Goal: Information Seeking & Learning: Learn about a topic

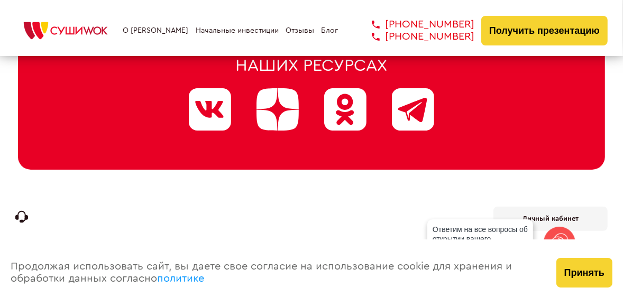
scroll to position [5429, 0]
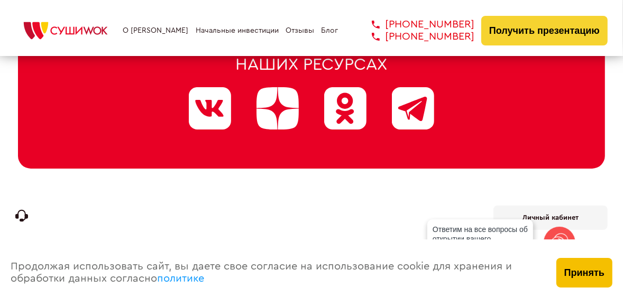
click at [587, 268] on button "Принять" at bounding box center [584, 273] width 56 height 30
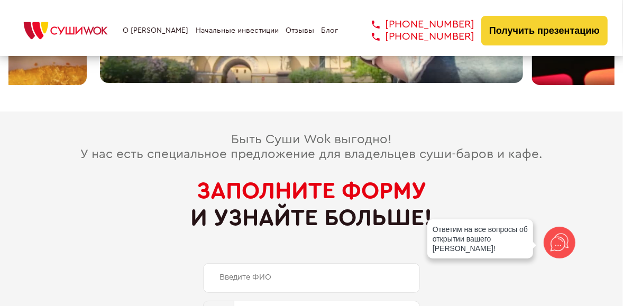
scroll to position [4710, 0]
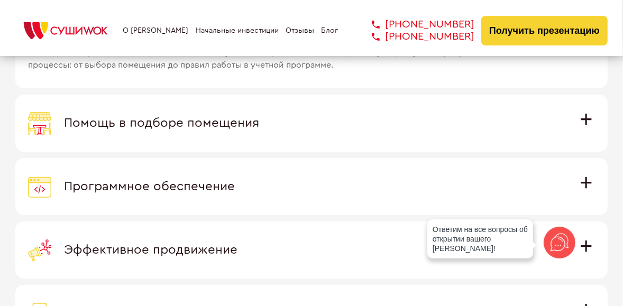
scroll to position [2940, 0]
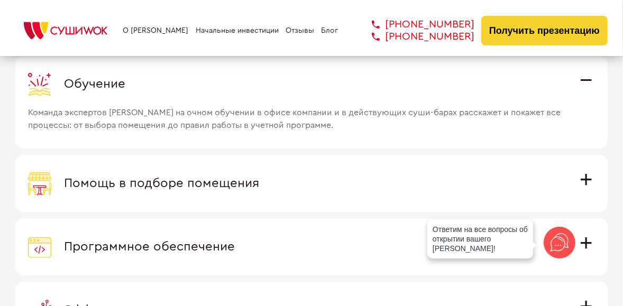
click at [259, 177] on span "Помощь в подборе помещения" at bounding box center [161, 183] width 195 height 13
click at [0, 0] on input "Помощь в подборе помещения Наши специалисты оценят варианты помещения в вашем г…" at bounding box center [0, 0] width 0 height 0
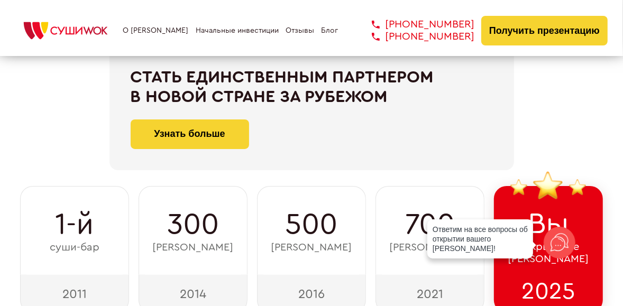
scroll to position [0, 0]
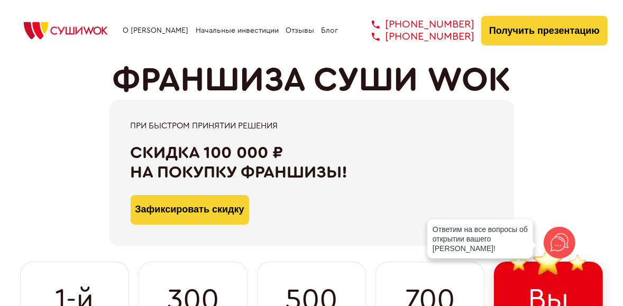
drag, startPoint x: 344, startPoint y: 172, endPoint x: 132, endPoint y: 113, distance: 219.6
click at [132, 113] on div "При быстром принятии решения Скидка 100 000 ₽ на покупку франшизы! Зафиксироват…" at bounding box center [311, 173] width 404 height 146
click at [61, 167] on div "При быстром принятии решения Скидка 100 000 ₽ на покупку франшизы! Зафиксироват…" at bounding box center [311, 173] width 592 height 146
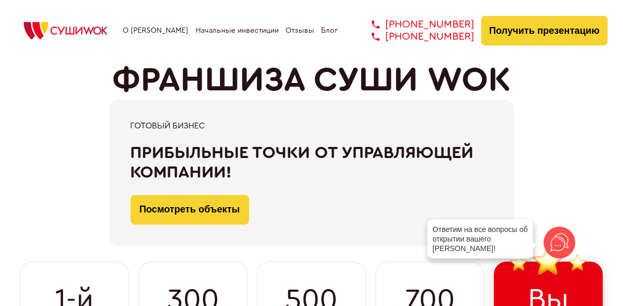
click at [166, 31] on link "О [PERSON_NAME]" at bounding box center [156, 30] width 66 height 8
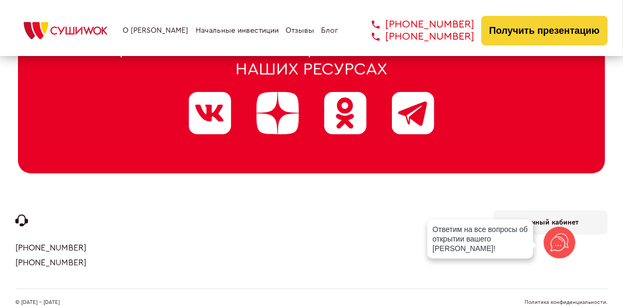
scroll to position [5429, 0]
